Goal: Transaction & Acquisition: Purchase product/service

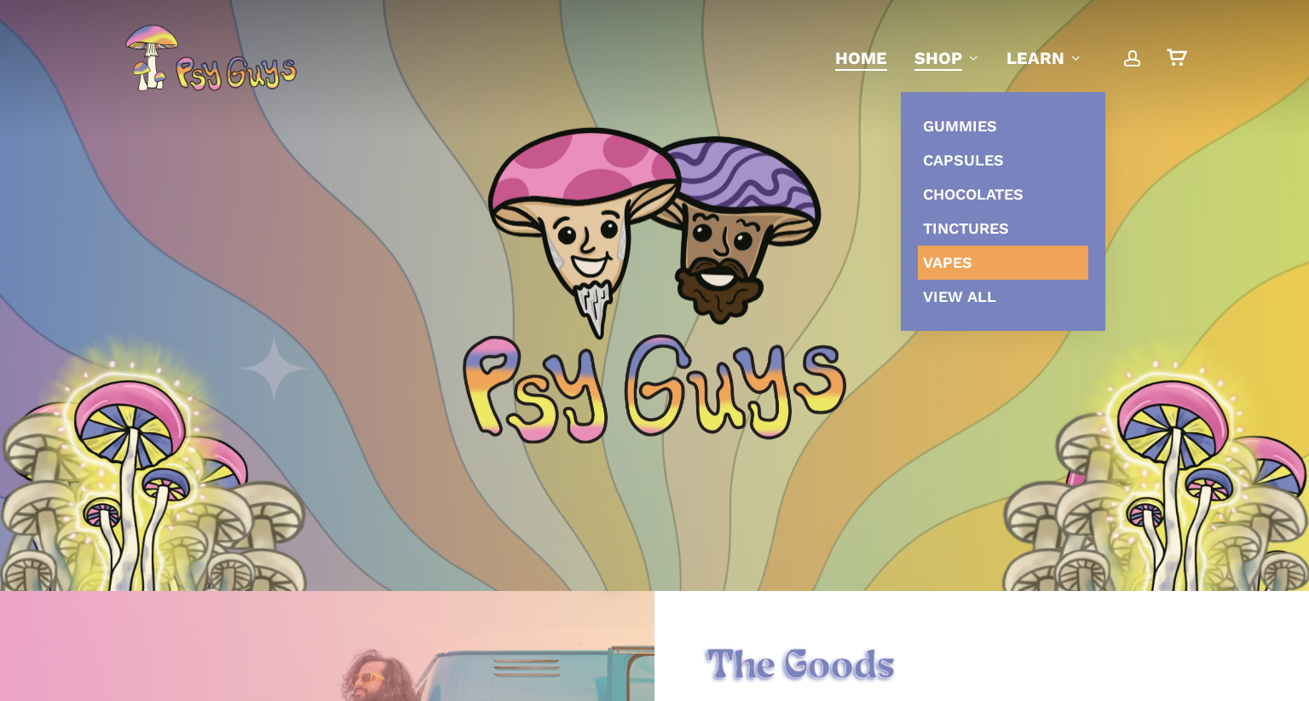
click at [933, 251] on link "Vapes" at bounding box center [1003, 262] width 170 height 34
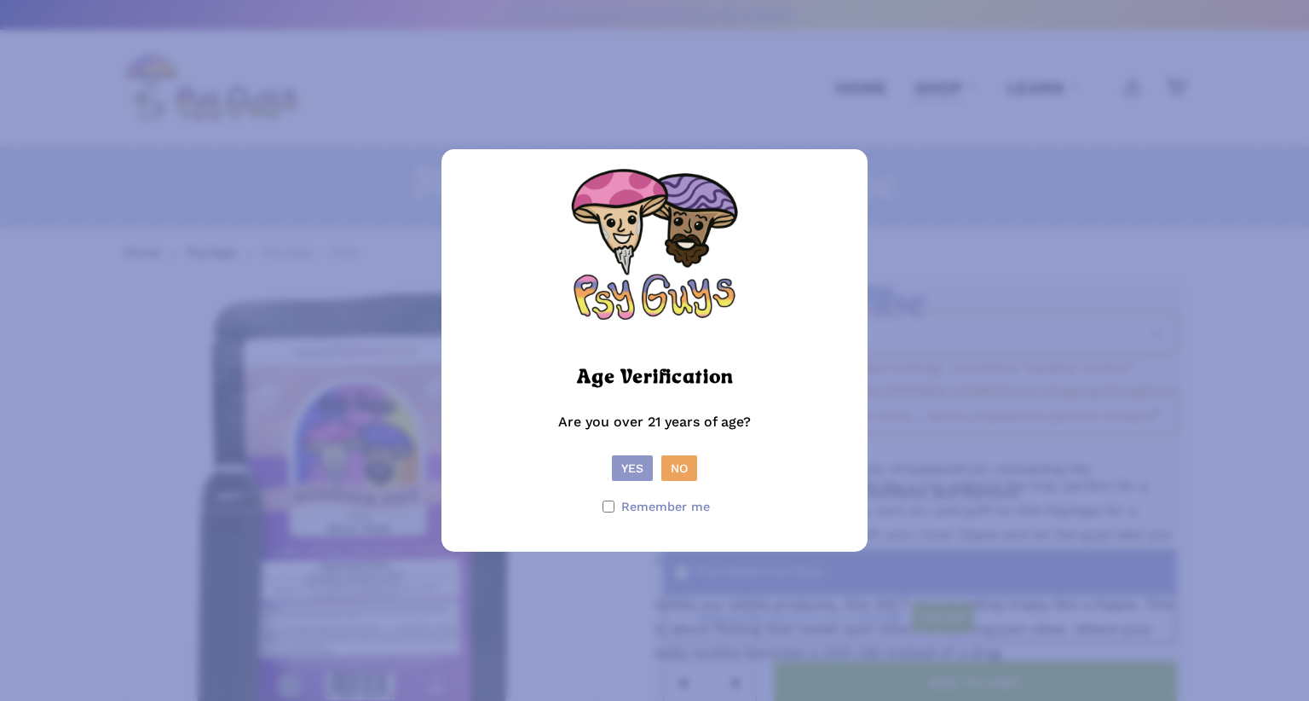
click at [620, 465] on button "Yes" at bounding box center [632, 468] width 41 height 26
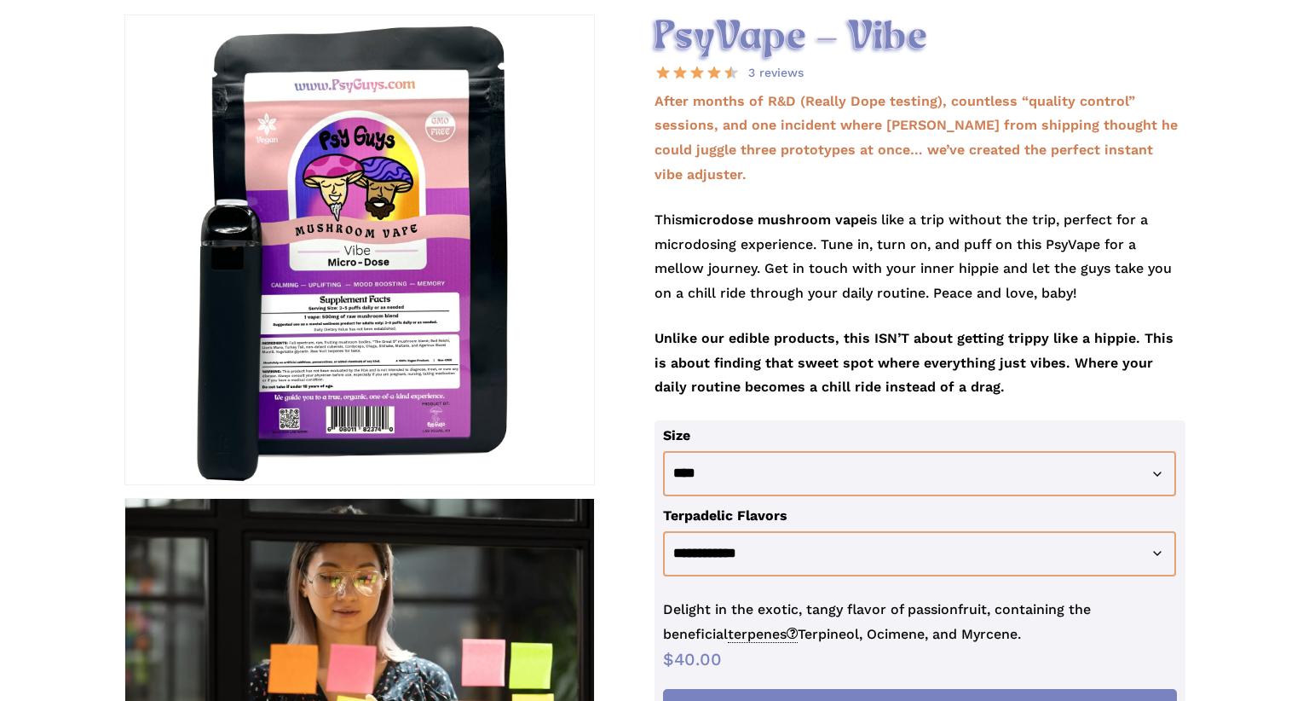
scroll to position [315, 0]
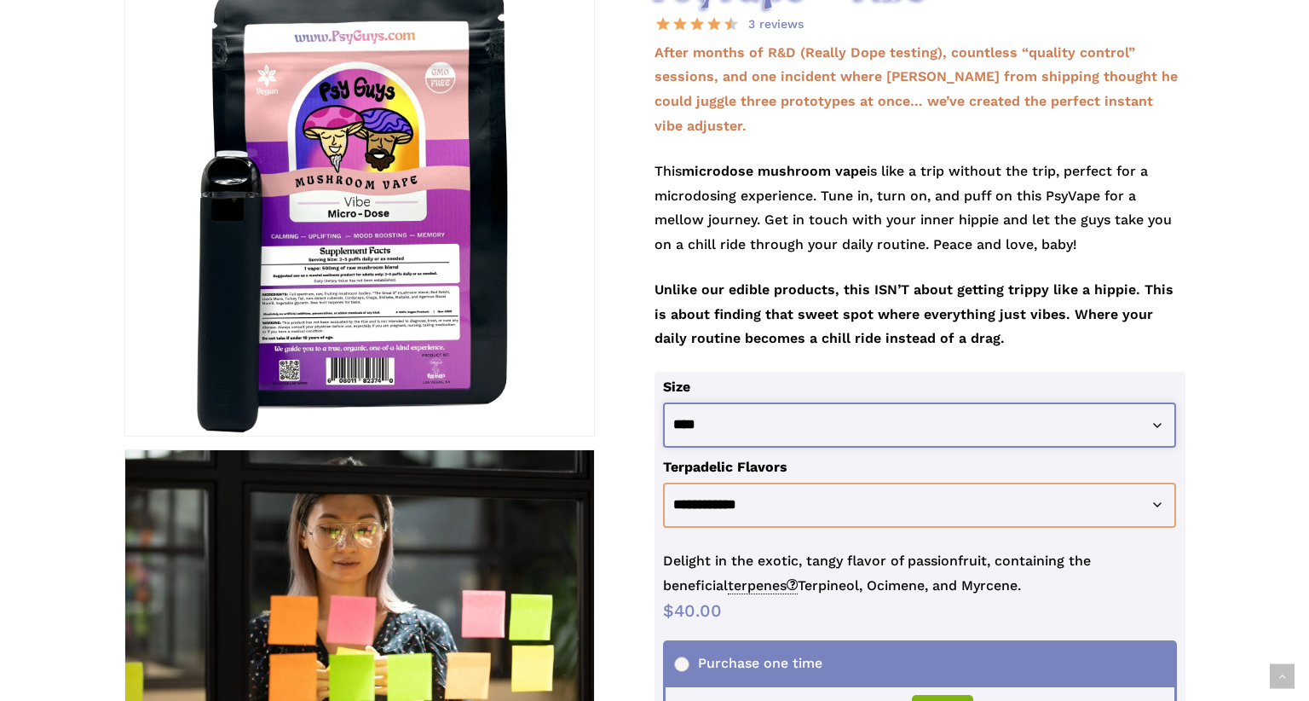
click at [663, 402] on select "**********" at bounding box center [919, 424] width 513 height 45
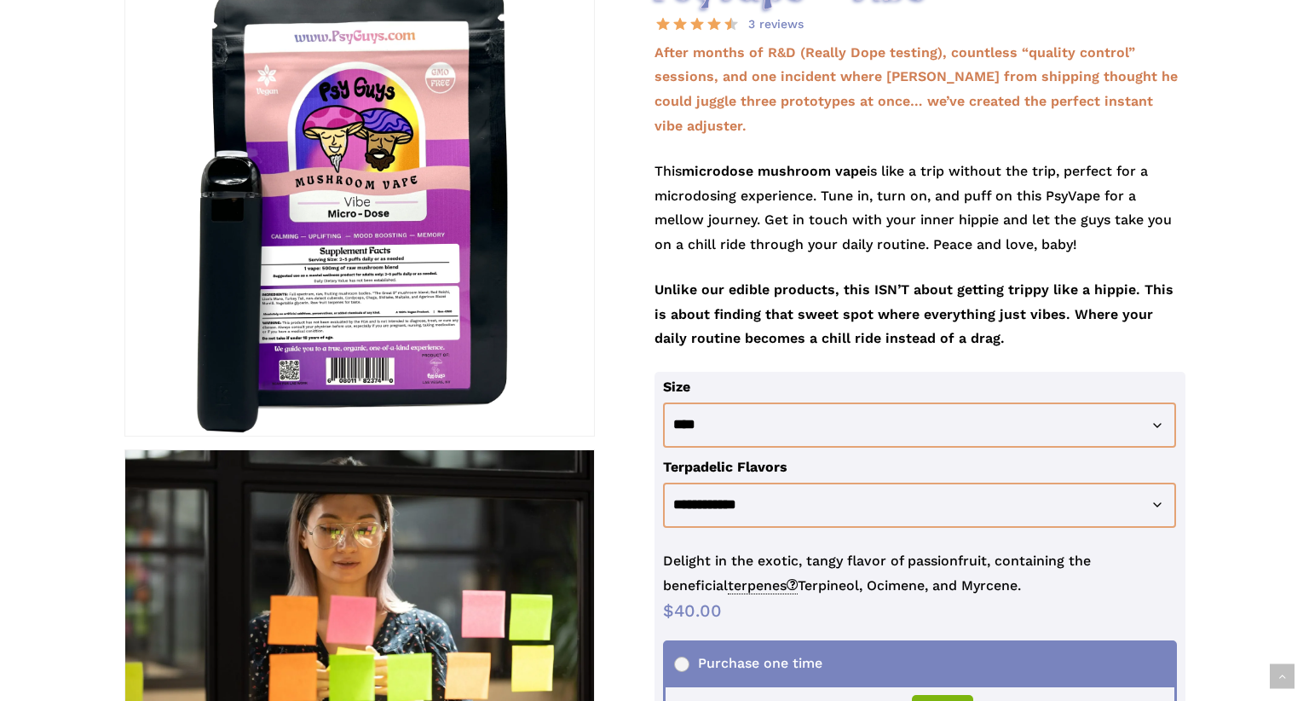
click at [765, 372] on th "Size" at bounding box center [924, 387] width 522 height 31
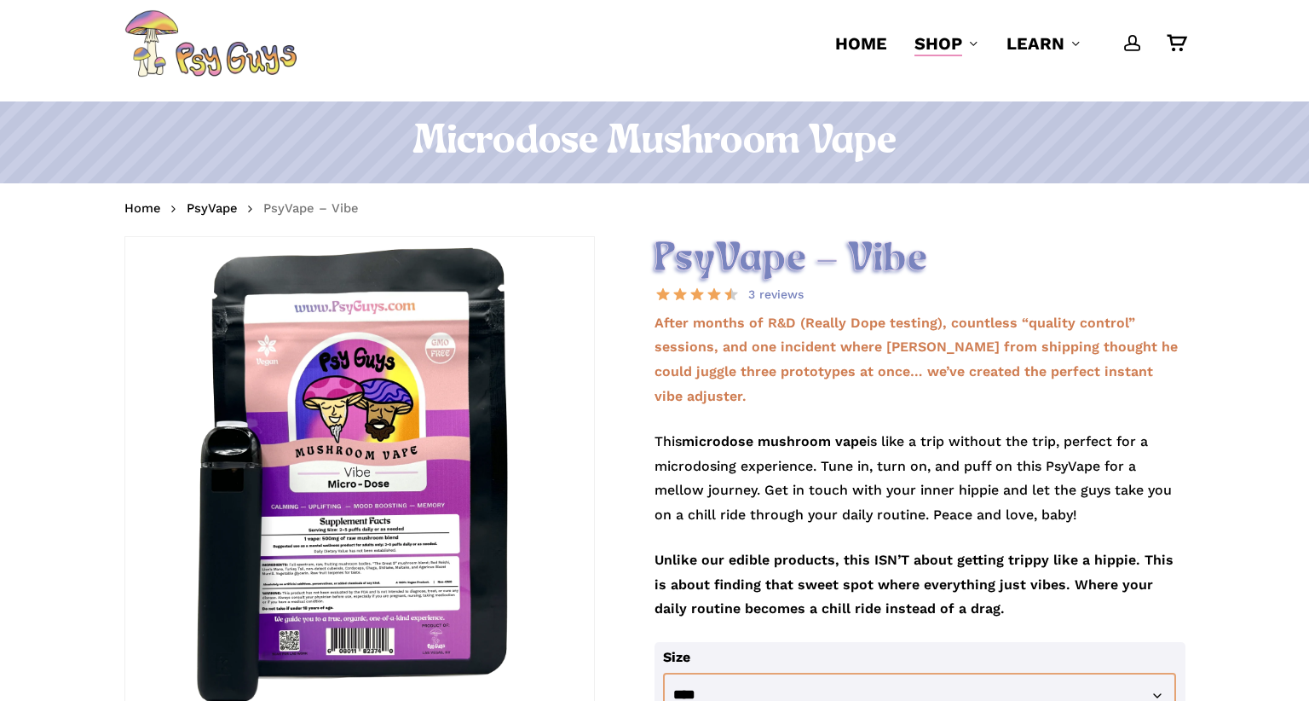
scroll to position [0, 0]
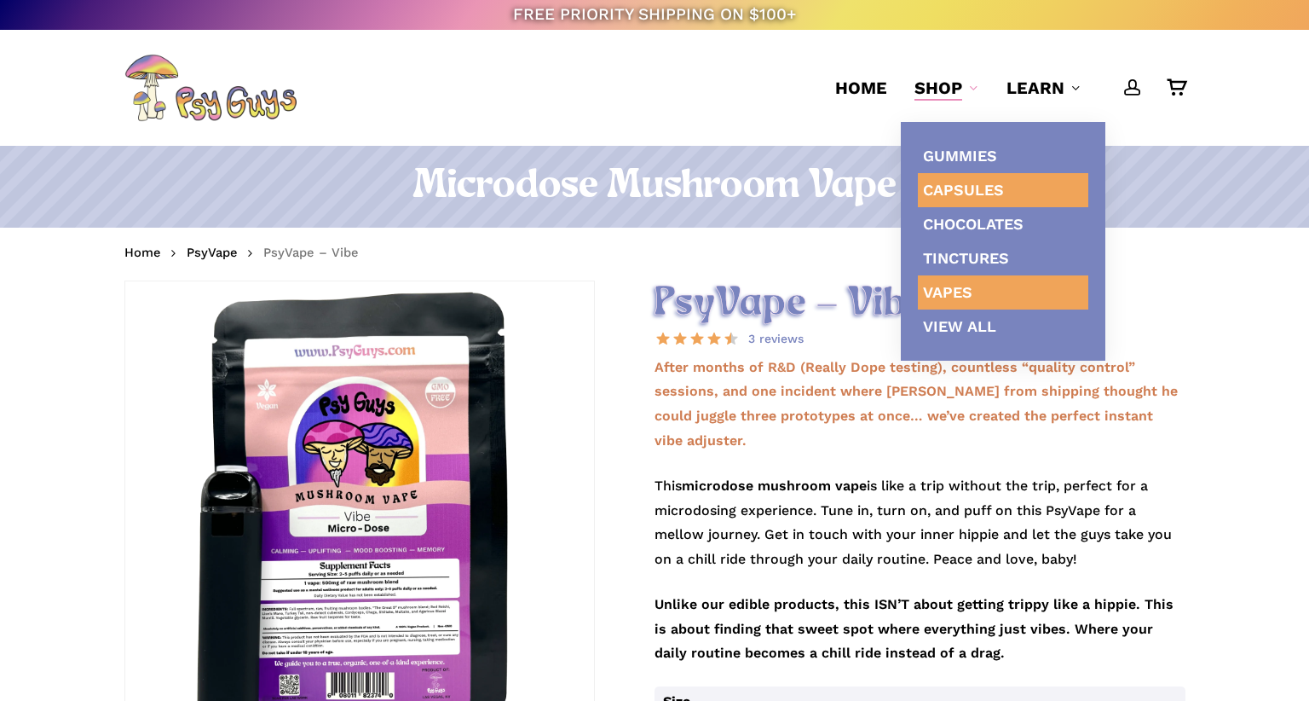
click at [930, 203] on link "Capsules" at bounding box center [1003, 190] width 170 height 34
